Goal: Check status

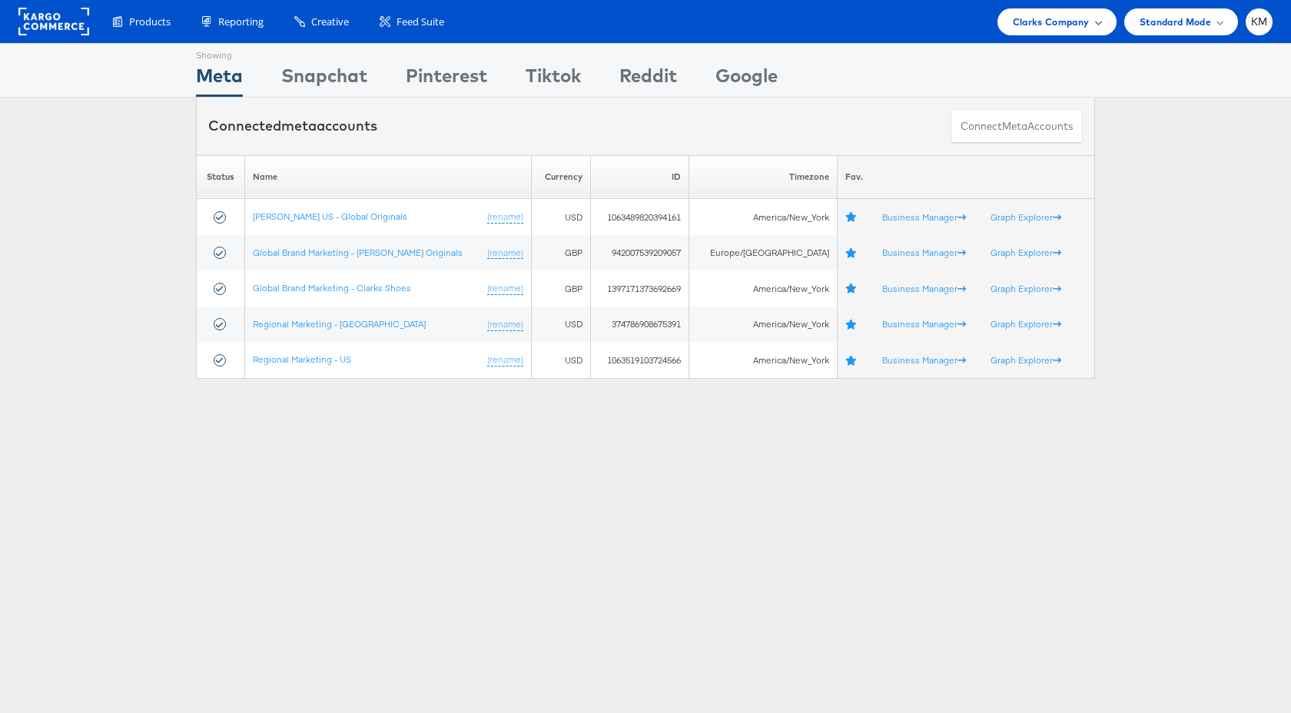
click at [1061, 25] on span "Clarks Company" at bounding box center [1051, 22] width 77 height 16
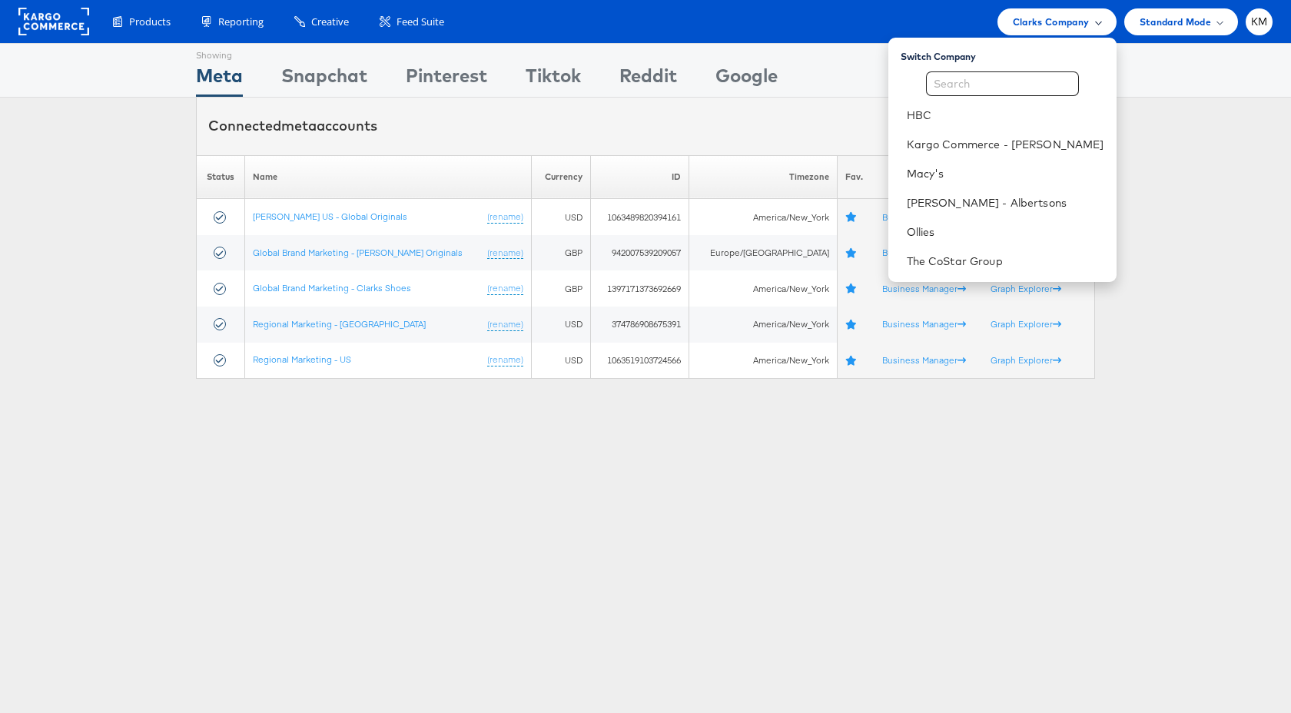
click at [1061, 26] on span "Clarks Company" at bounding box center [1051, 22] width 77 height 16
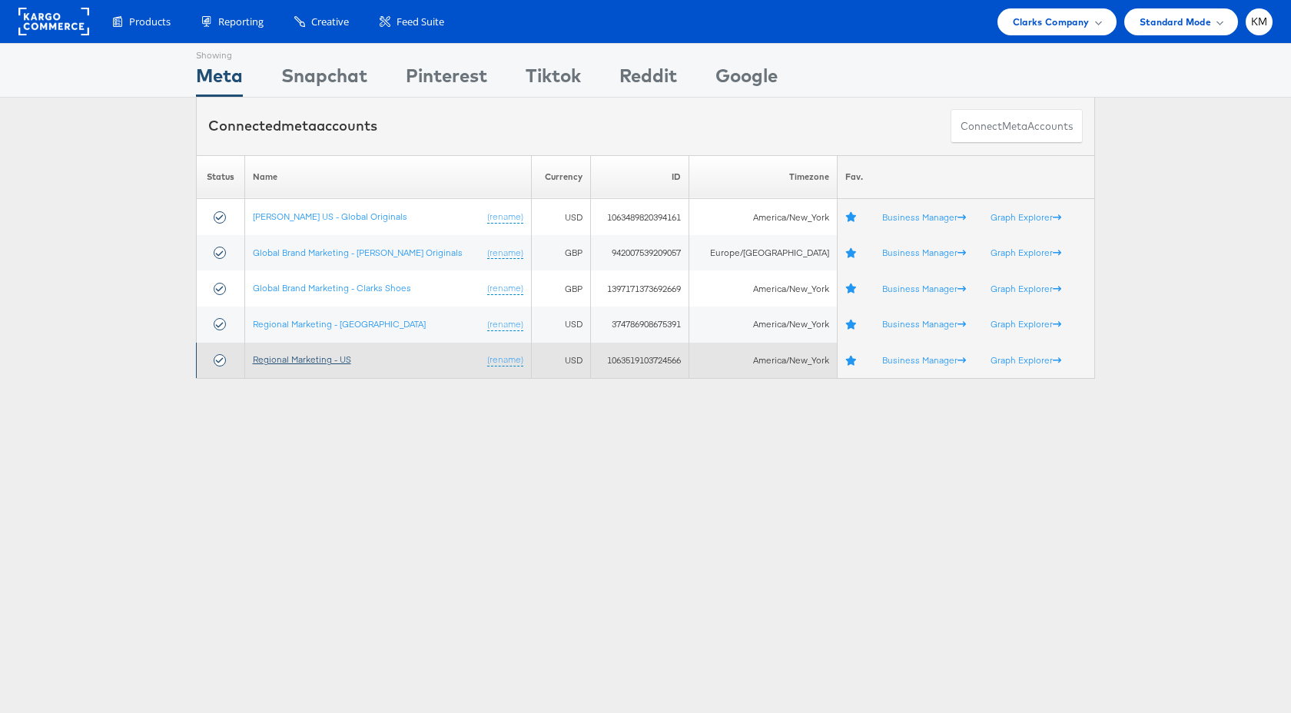
click at [331, 361] on link "Regional Marketing - US" at bounding box center [302, 360] width 98 height 12
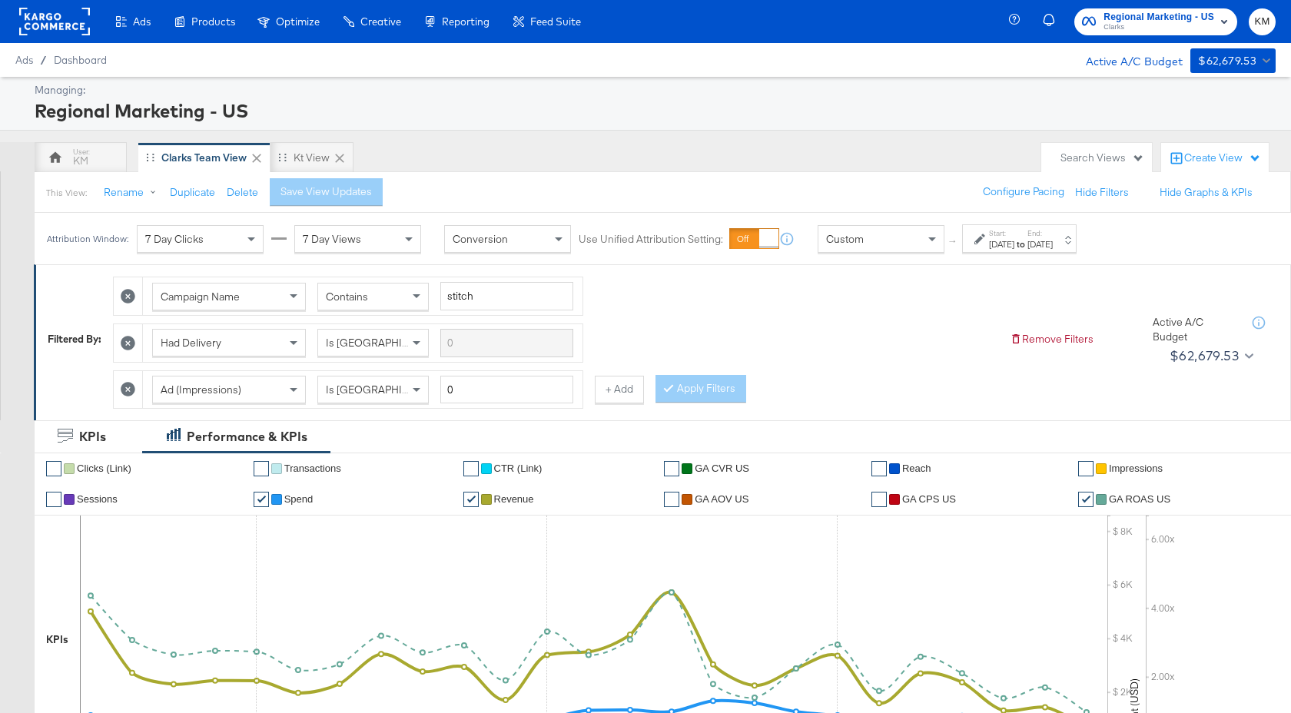
click at [1015, 241] on div "Jul 27th 2025" at bounding box center [1001, 244] width 25 height 12
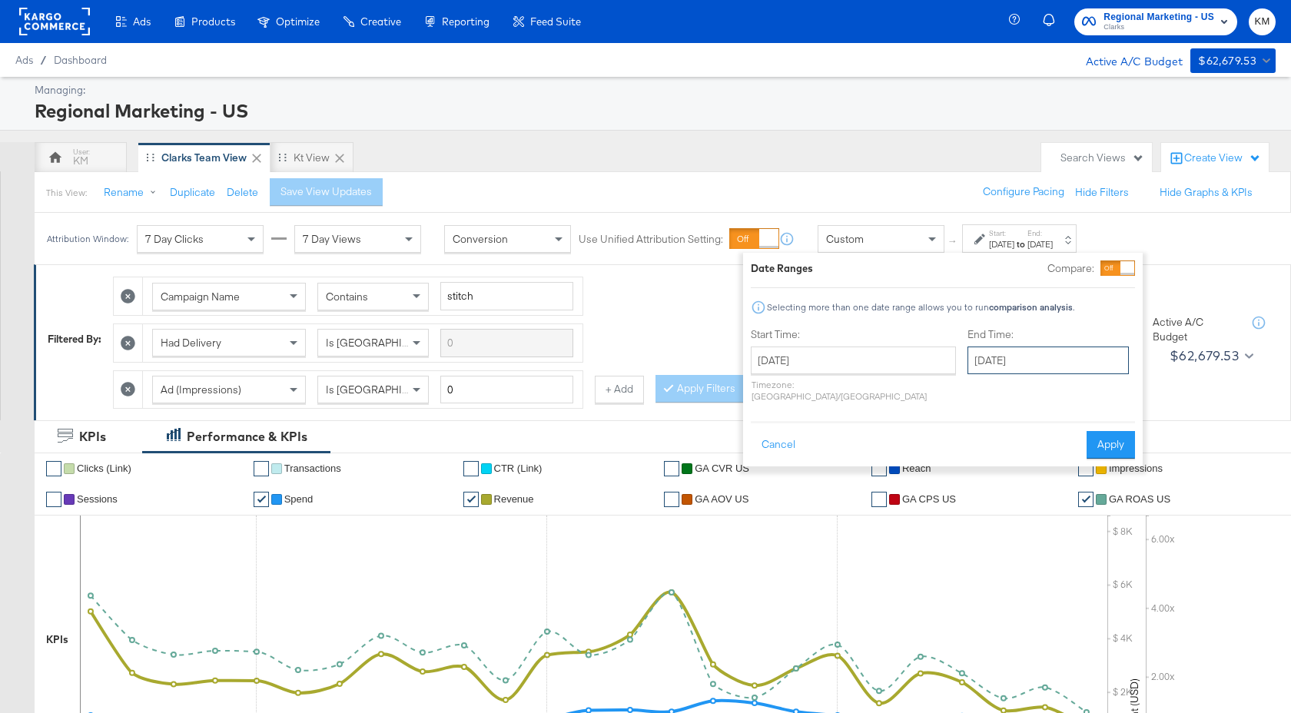
click at [1005, 350] on input "August 20th 2025" at bounding box center [1048, 361] width 161 height 28
click at [936, 319] on div "Date Ranges Compare: Selecting more than one date range allows you to run compa…" at bounding box center [943, 360] width 384 height 198
click at [1109, 447] on button "Apply" at bounding box center [1111, 445] width 48 height 28
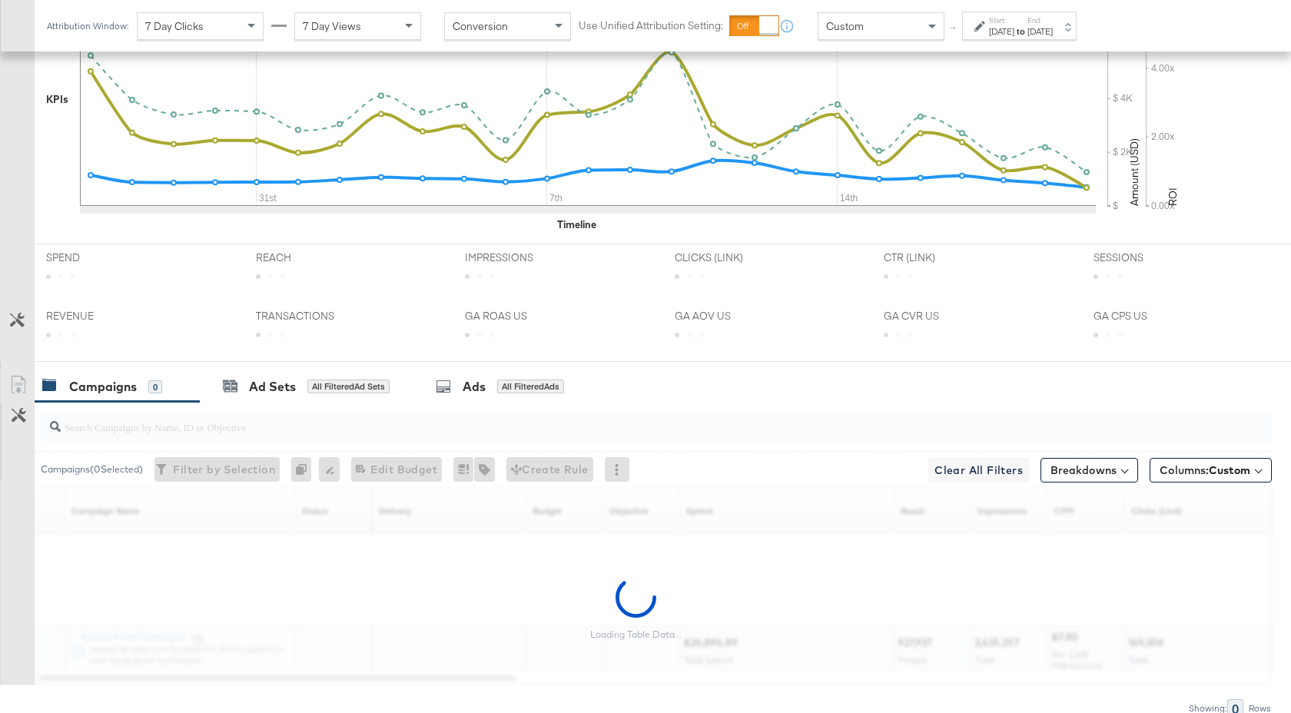
scroll to position [613, 0]
